Goal: Transaction & Acquisition: Obtain resource

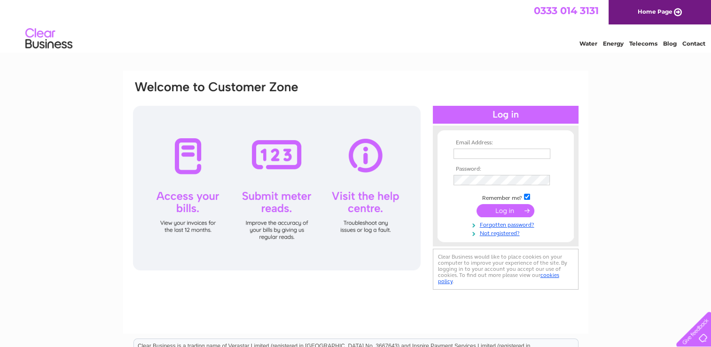
click at [475, 154] on input "text" at bounding box center [502, 154] width 97 height 10
type input "brianbendle@hotmail.co.uk"
click at [477, 204] on input "submit" at bounding box center [506, 210] width 58 height 13
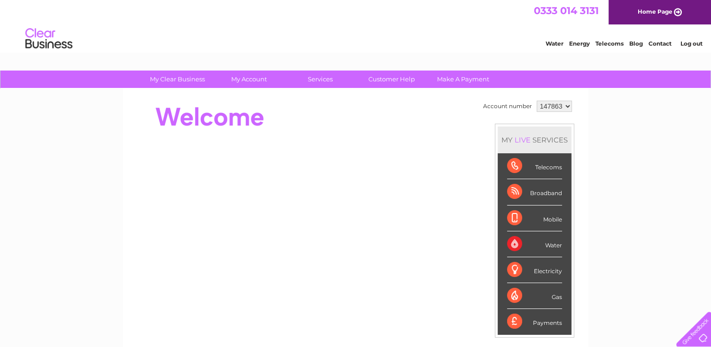
click at [679, 259] on div "My Clear Business Login Details My Details My Preferences Link Account My Accou…" at bounding box center [355, 335] width 711 height 528
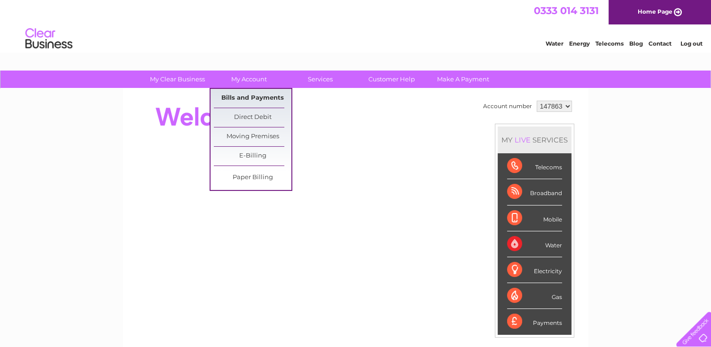
click at [255, 100] on link "Bills and Payments" at bounding box center [253, 98] width 78 height 19
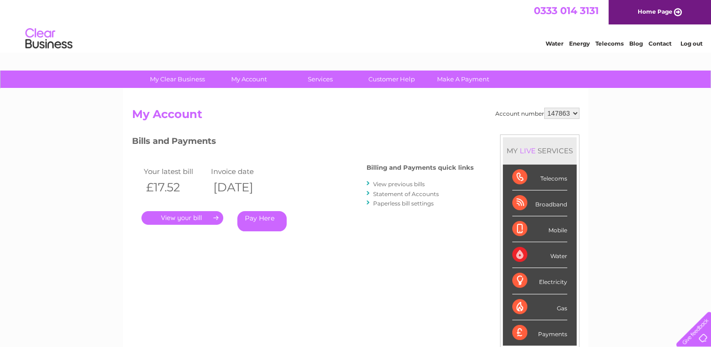
click at [404, 182] on link "View previous bills" at bounding box center [399, 184] width 52 height 7
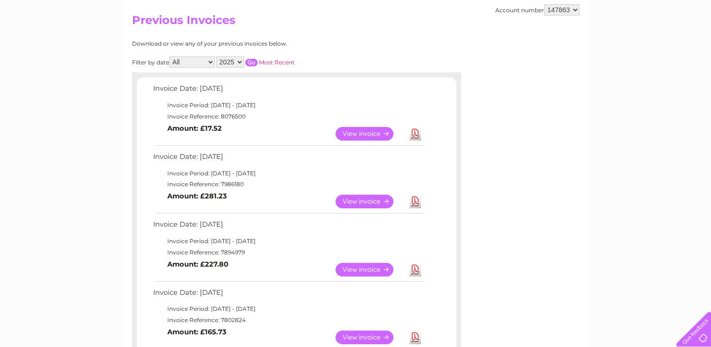
scroll to position [188, 0]
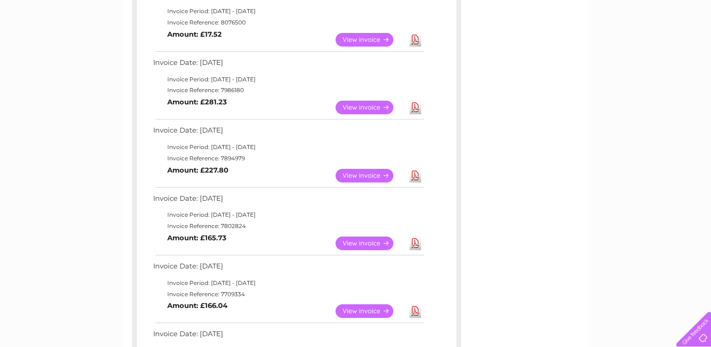
click at [362, 242] on link "View" at bounding box center [370, 243] width 69 height 14
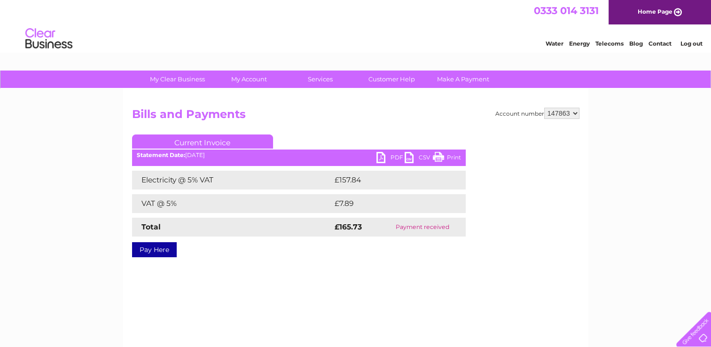
click at [395, 158] on link "PDF" at bounding box center [391, 159] width 28 height 14
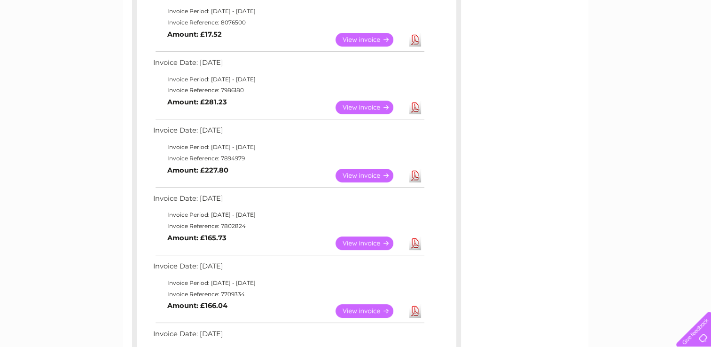
click at [359, 172] on link "View" at bounding box center [370, 176] width 69 height 14
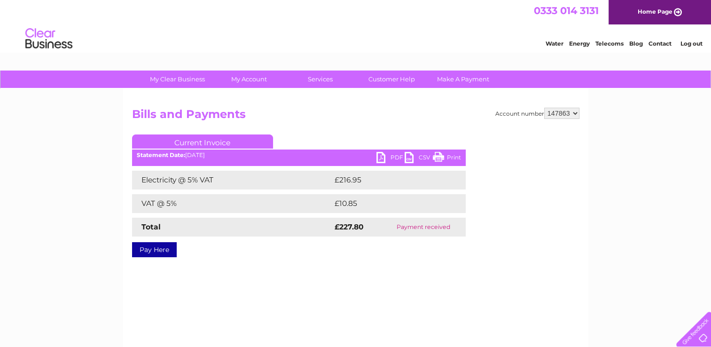
click at [398, 157] on link "PDF" at bounding box center [391, 159] width 28 height 14
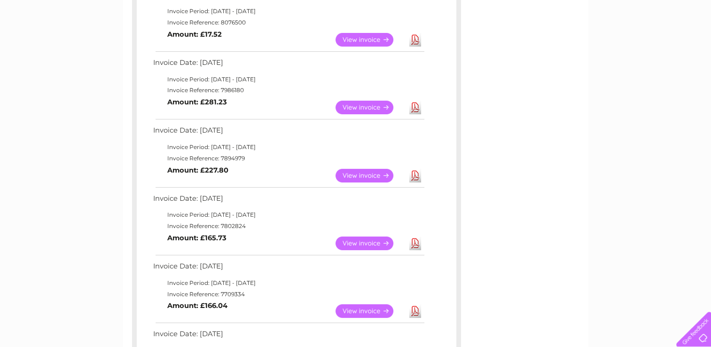
scroll to position [94, 0]
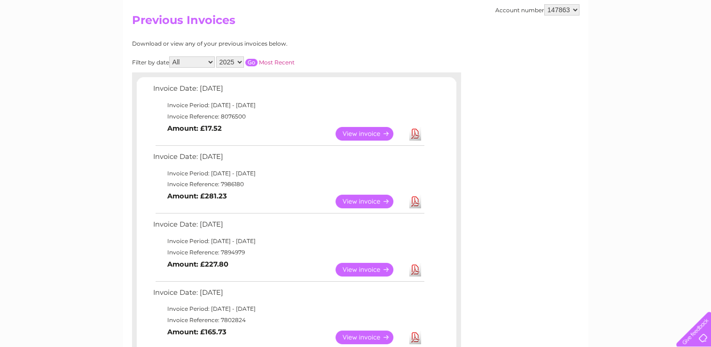
click at [361, 268] on link "View" at bounding box center [370, 270] width 69 height 14
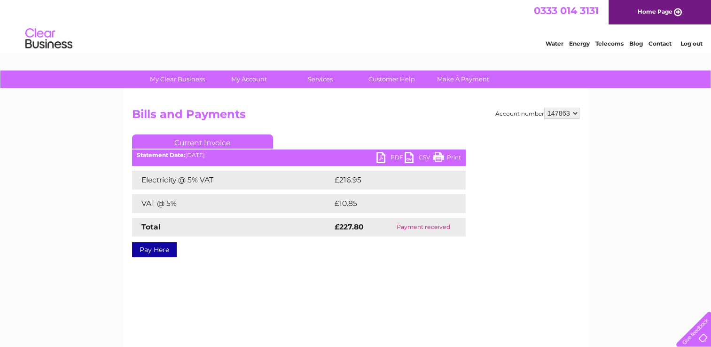
click at [395, 153] on link "PDF" at bounding box center [391, 159] width 28 height 14
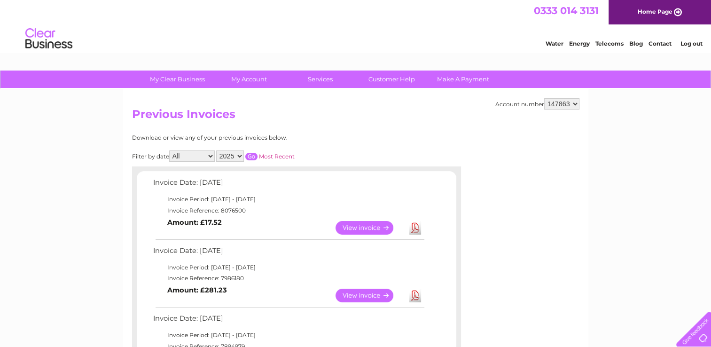
click at [357, 295] on link "View" at bounding box center [370, 296] width 69 height 14
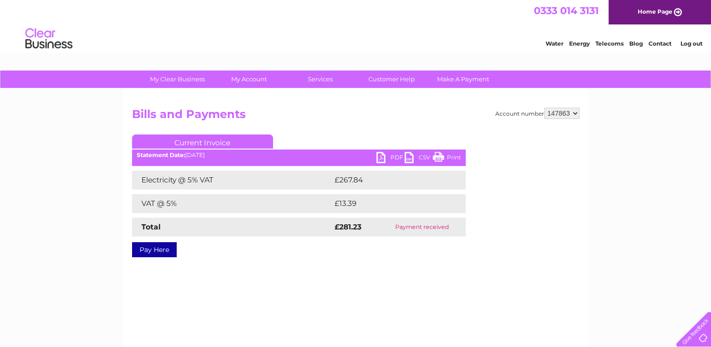
click at [391, 154] on link "PDF" at bounding box center [391, 159] width 28 height 14
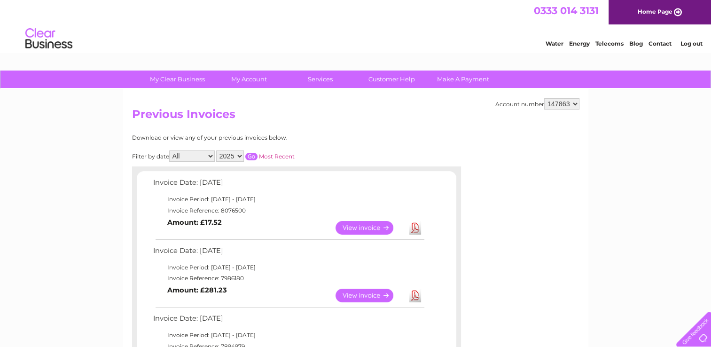
click at [358, 224] on link "View" at bounding box center [370, 228] width 69 height 14
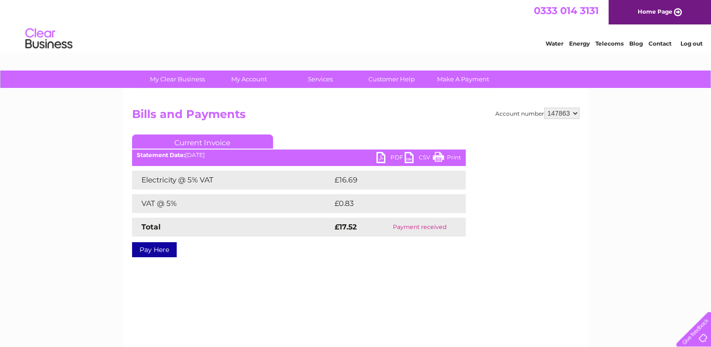
click at [393, 158] on link "PDF" at bounding box center [391, 159] width 28 height 14
click at [689, 46] on link "Log out" at bounding box center [691, 43] width 22 height 7
